Goal: Task Accomplishment & Management: Manage account settings

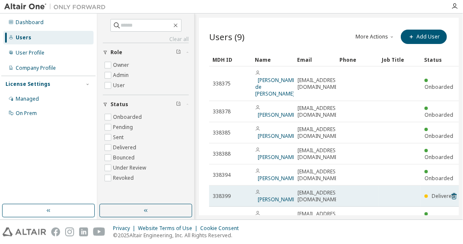
scroll to position [67, 0]
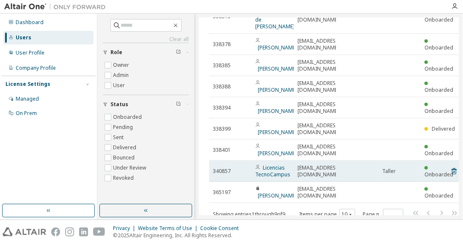
click at [391, 168] on span "Taller" at bounding box center [389, 171] width 14 height 7
click at [355, 161] on td at bounding box center [357, 171] width 42 height 21
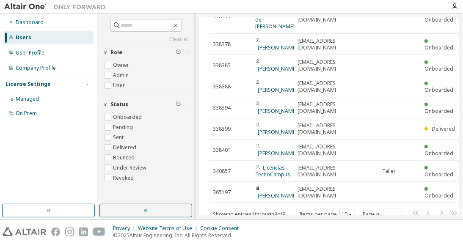
scroll to position [67, 11]
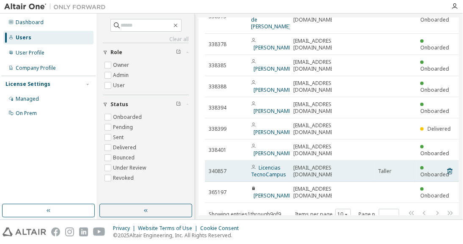
click at [302, 161] on td "[EMAIL_ADDRESS][DOMAIN_NAME]" at bounding box center [311, 171] width 42 height 21
click at [277, 164] on link "Licencias TecnoCampus" at bounding box center [268, 171] width 35 height 14
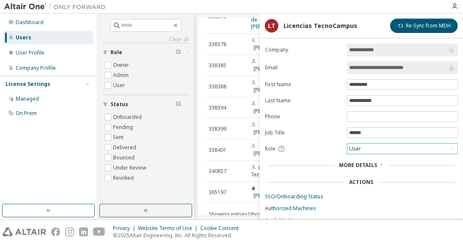
click at [393, 149] on div "User" at bounding box center [403, 149] width 110 height 10
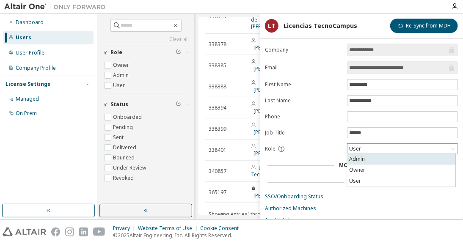
click at [372, 163] on li "Admin" at bounding box center [401, 159] width 108 height 11
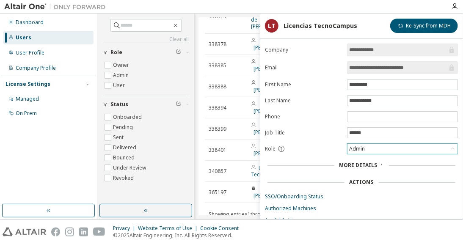
click at [360, 145] on div "Admin" at bounding box center [357, 148] width 18 height 9
click at [365, 172] on li "Owner" at bounding box center [401, 170] width 108 height 11
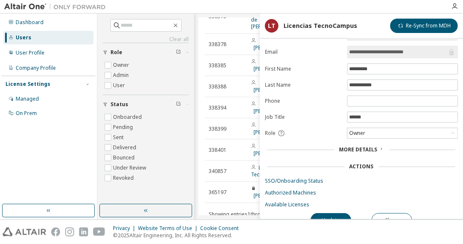
scroll to position [30, 0]
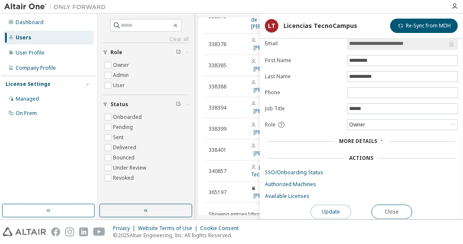
click at [334, 205] on button "Update" at bounding box center [331, 212] width 41 height 14
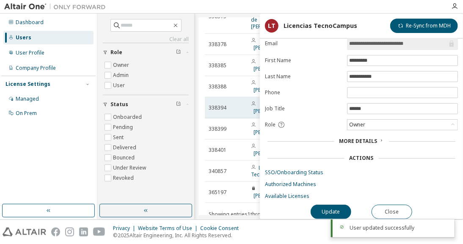
click at [247, 97] on td "[PERSON_NAME]" at bounding box center [268, 107] width 42 height 21
click at [237, 97] on td "338394" at bounding box center [226, 107] width 42 height 21
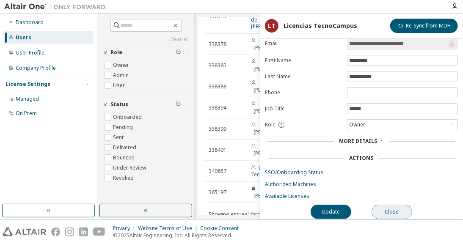
click at [405, 205] on button "Close" at bounding box center [392, 212] width 41 height 14
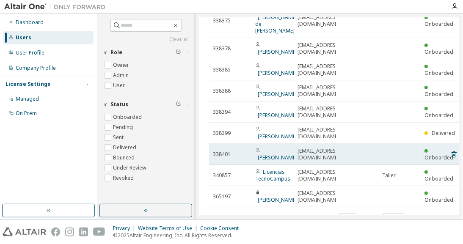
scroll to position [67, 0]
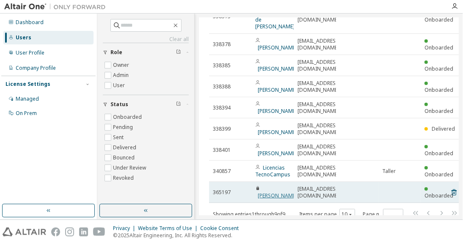
click at [266, 192] on link "[PERSON_NAME]" at bounding box center [277, 195] width 39 height 7
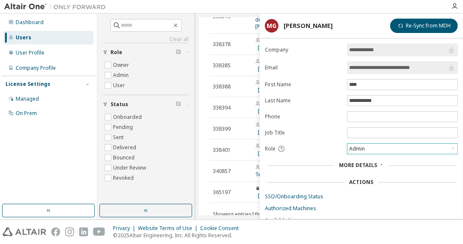
click at [367, 147] on div "Admin" at bounding box center [403, 149] width 110 height 10
click at [380, 144] on div "Admin" at bounding box center [403, 149] width 110 height 10
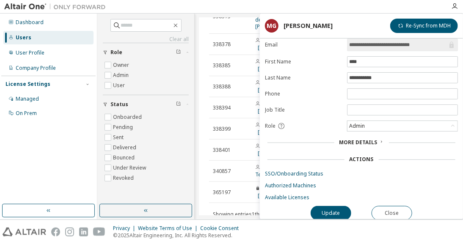
scroll to position [30, 0]
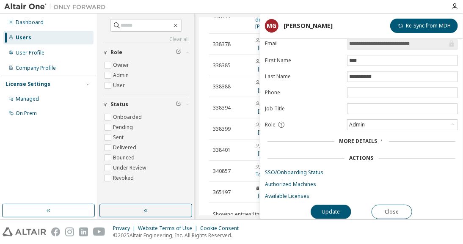
click at [336, 207] on button "Update" at bounding box center [331, 212] width 41 height 14
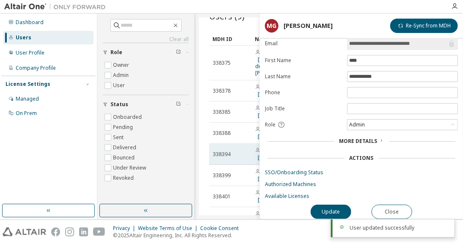
scroll to position [0, 0]
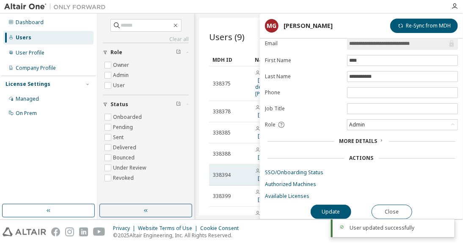
click at [245, 122] on td "338385" at bounding box center [230, 132] width 42 height 21
click at [398, 209] on button "Close" at bounding box center [392, 212] width 41 height 14
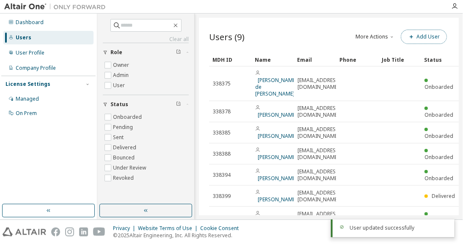
click at [422, 38] on button "Add User" at bounding box center [424, 37] width 46 height 14
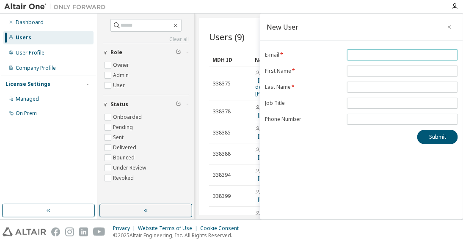
click at [381, 54] on input "email" at bounding box center [402, 55] width 107 height 7
type input "**********"
type input "*********"
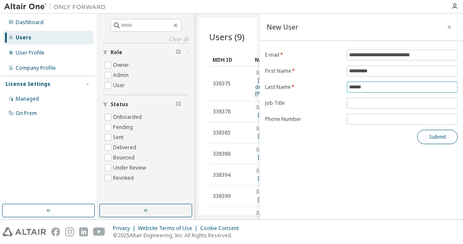
type input "******"
click at [432, 136] on button "Submit" at bounding box center [438, 137] width 41 height 14
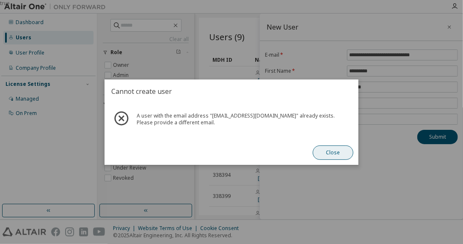
click at [330, 154] on button "Close" at bounding box center [333, 153] width 41 height 14
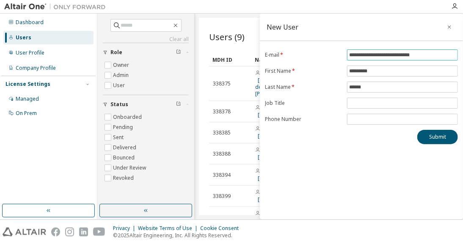
drag, startPoint x: 374, startPoint y: 57, endPoint x: 318, endPoint y: 57, distance: 56.3
click at [318, 57] on form "**********" at bounding box center [361, 87] width 193 height 75
type input "**********"
type input "******"
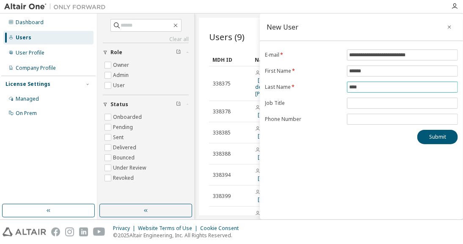
type input "*****"
click at [447, 141] on button "Submit" at bounding box center [438, 137] width 41 height 14
click at [424, 139] on button "Submit" at bounding box center [438, 137] width 41 height 14
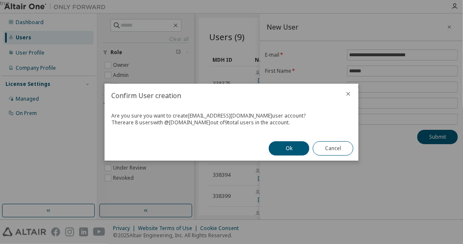
click at [350, 93] on icon "close" at bounding box center [349, 94] width 4 height 4
